Goal: Task Accomplishment & Management: Manage account settings

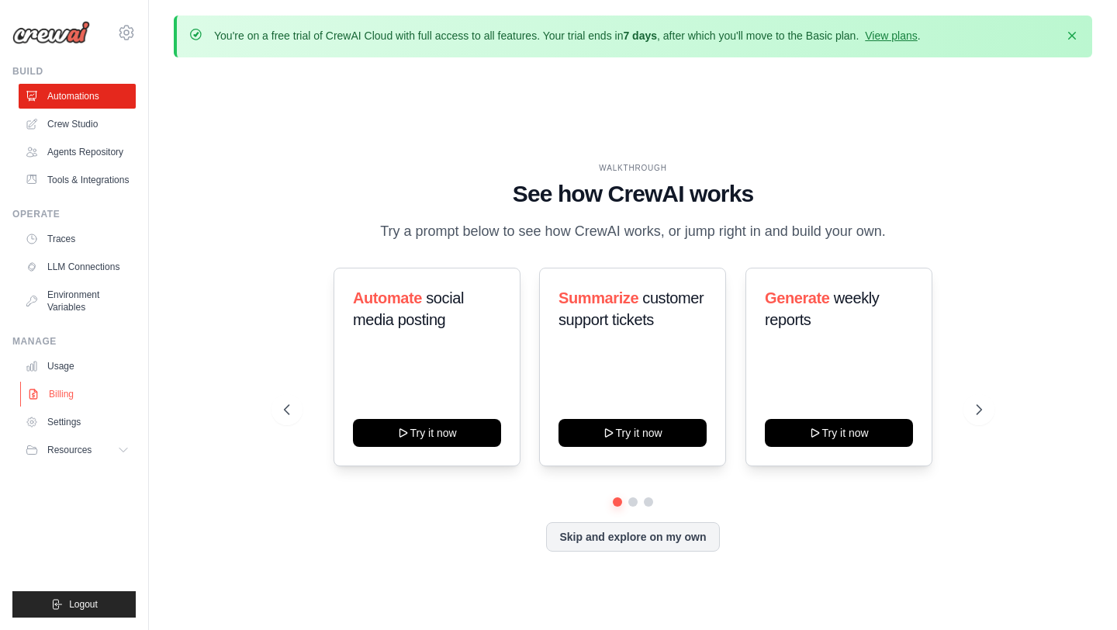
click at [62, 396] on link "Billing" at bounding box center [78, 394] width 117 height 25
click at [437, 112] on div "WALKTHROUGH See how CrewAI works Try a prompt below to see how CrewAI works, or…" at bounding box center [633, 369] width 918 height 599
